Goal: Find specific page/section: Find specific page/section

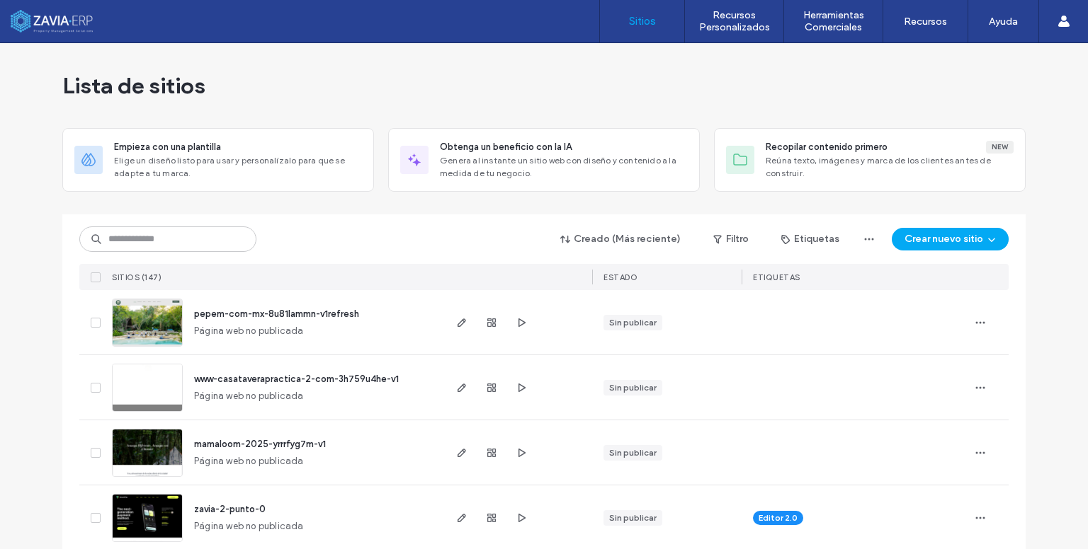
click at [200, 252] on div "Creado (Más reciente) Filtro Etiquetas Crear nuevo sitio" at bounding box center [543, 239] width 929 height 27
click at [200, 246] on input at bounding box center [167, 239] width 177 height 25
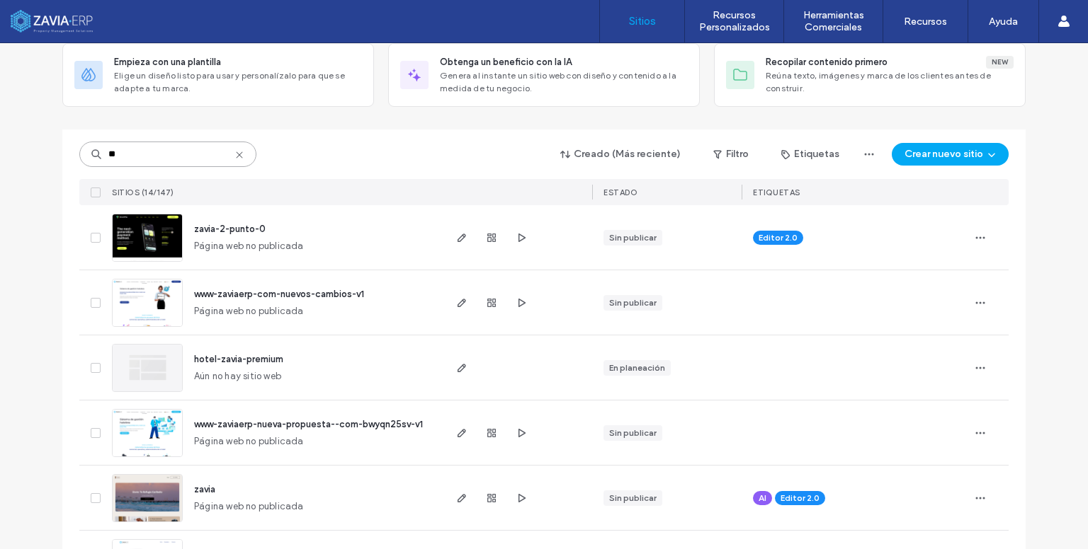
scroll to position [142, 0]
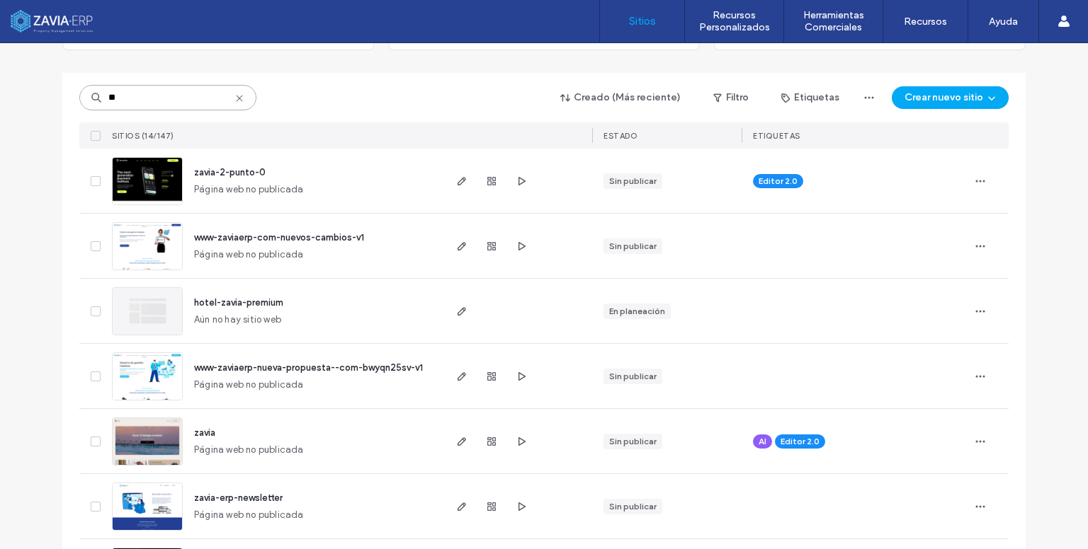
type input "**"
click at [234, 100] on icon at bounding box center [239, 98] width 11 height 11
click at [229, 100] on input at bounding box center [167, 97] width 177 height 25
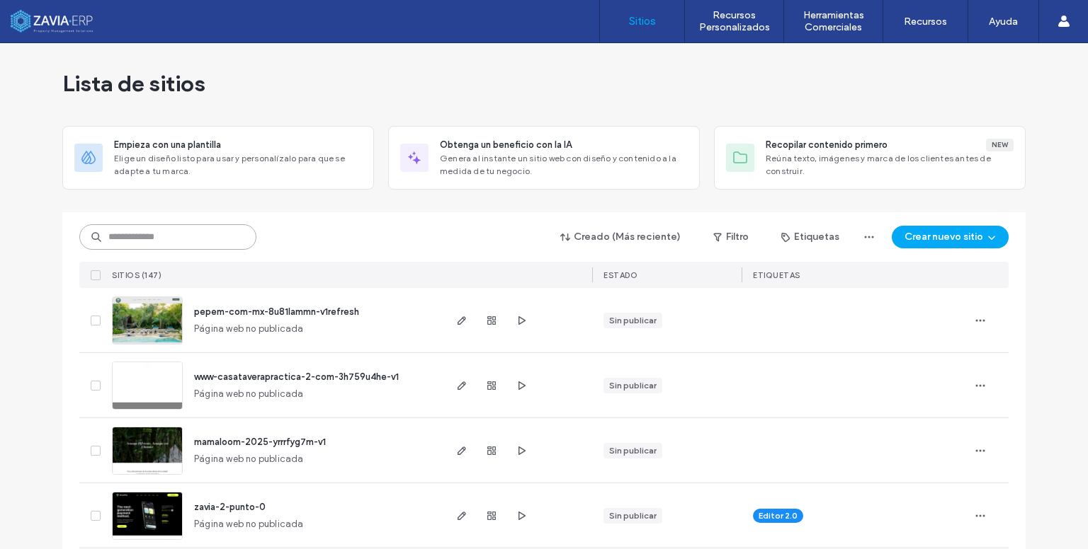
scroll to position [0, 0]
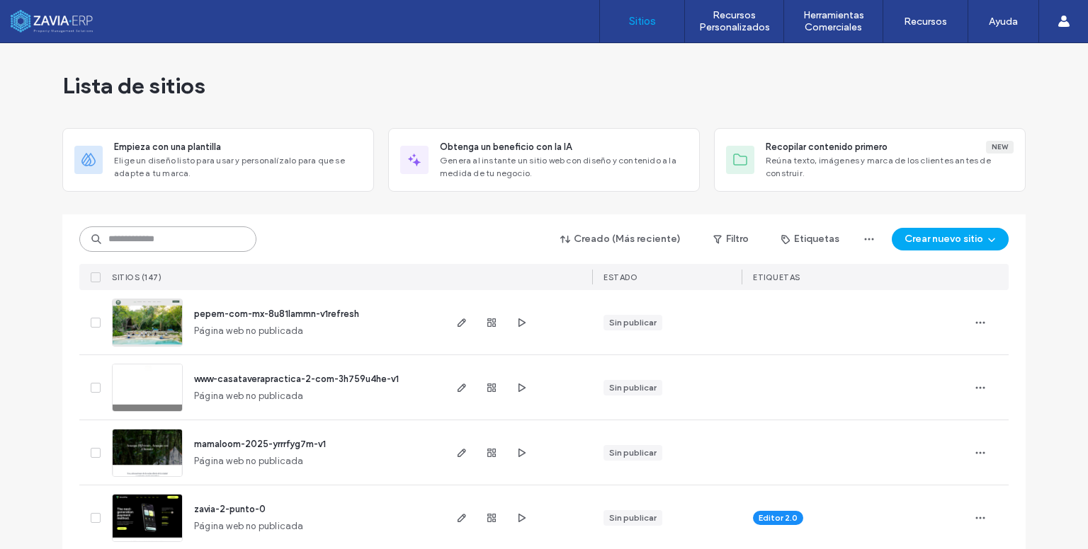
click at [205, 233] on input at bounding box center [167, 239] width 177 height 25
